Goal: Information Seeking & Learning: Understand process/instructions

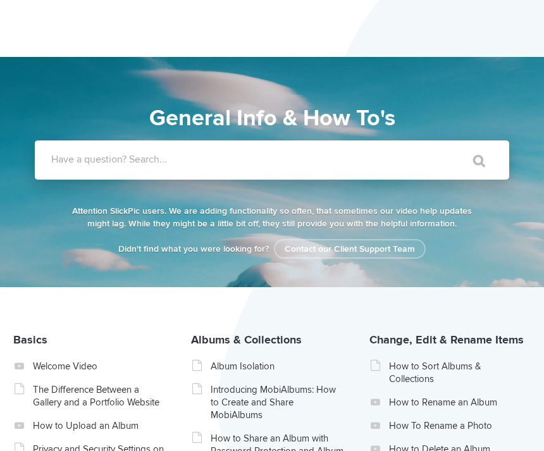
click at [263, 159] on label "Have a question? Search..." at bounding box center [288, 159] width 474 height 13
click at [263, 159] on input "Have a question? Search..." at bounding box center [246, 159] width 423 height 39
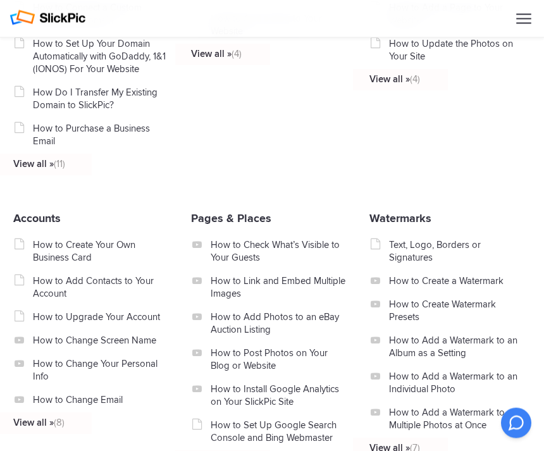
scroll to position [1177, 0]
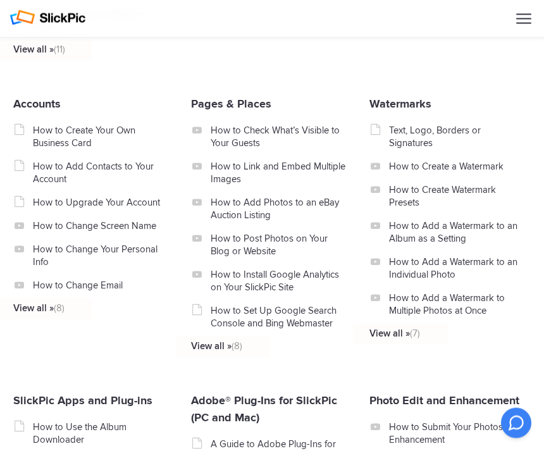
click at [51, 111] on link "Accounts" at bounding box center [36, 104] width 47 height 14
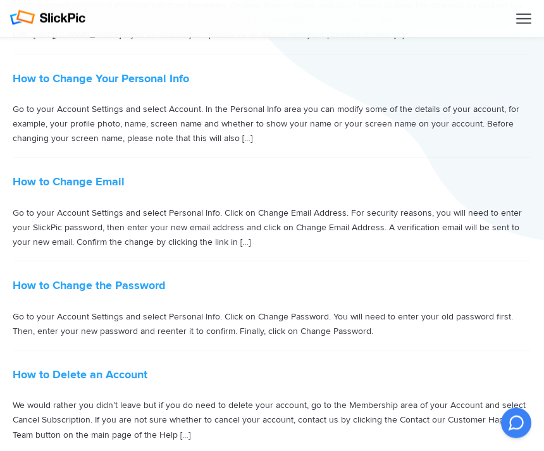
scroll to position [498, 0]
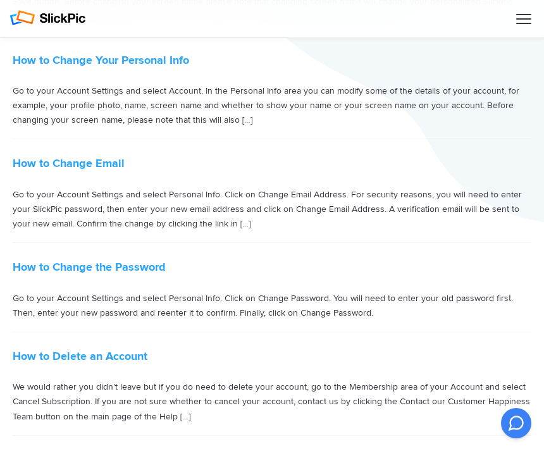
click at [123, 354] on link "How to Delete an Account" at bounding box center [80, 356] width 135 height 14
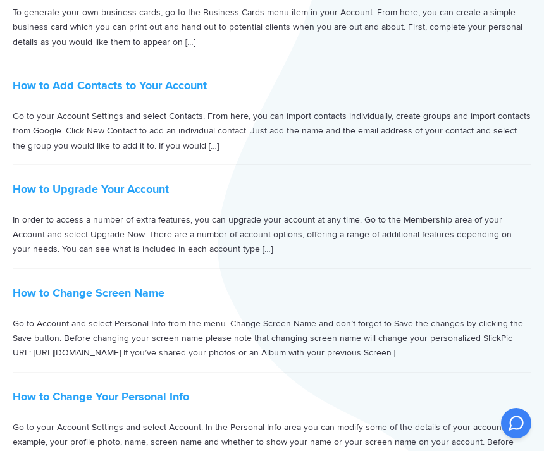
scroll to position [0, 0]
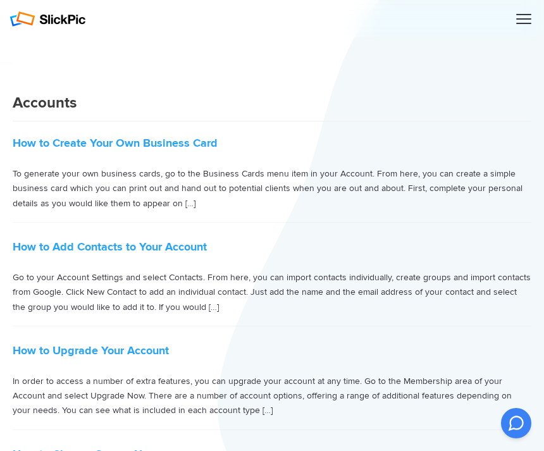
click at [523, 20] on div at bounding box center [523, 18] width 15 height 1
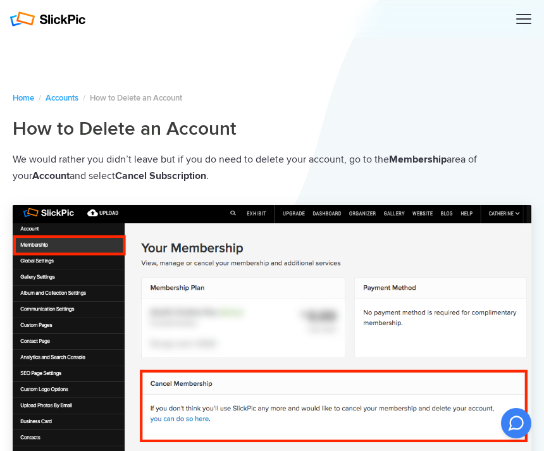
click at [520, 25] on div at bounding box center [523, 19] width 15 height 13
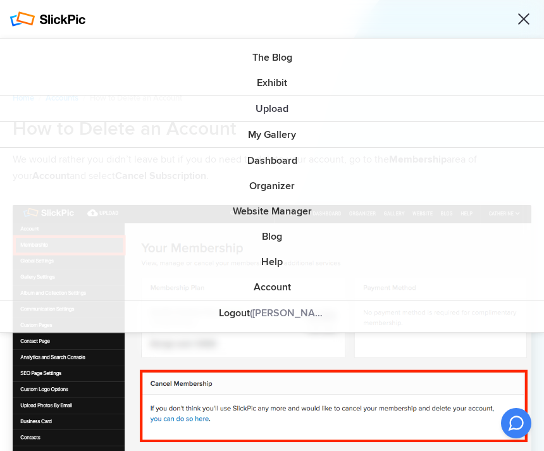
click at [521, 20] on div at bounding box center [523, 19] width 15 height 13
